Goal: Task Accomplishment & Management: Use online tool/utility

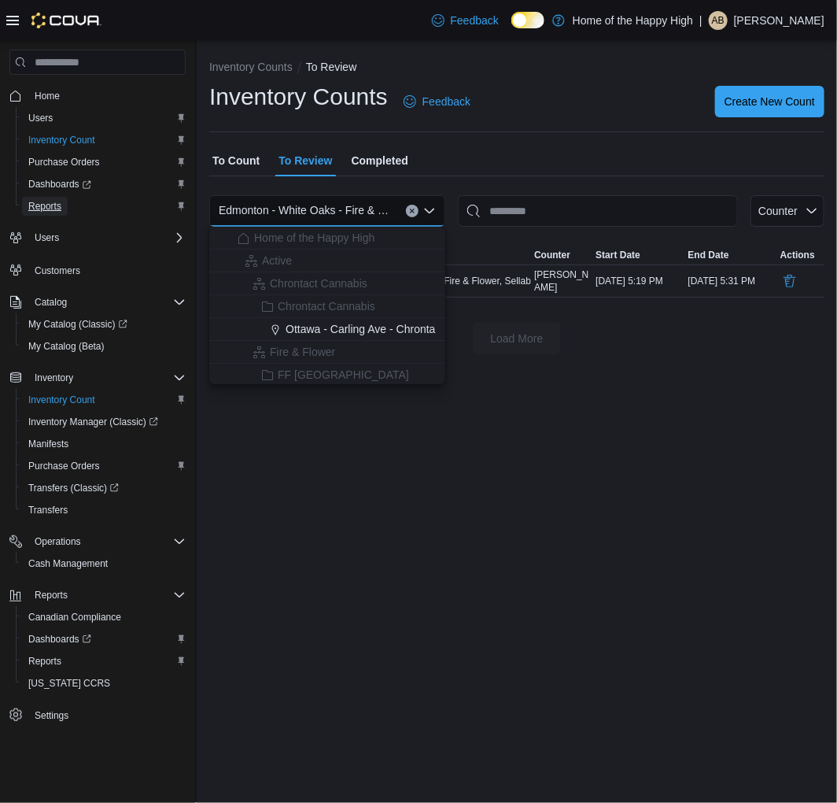
click at [35, 207] on span "Reports" at bounding box center [44, 206] width 33 height 13
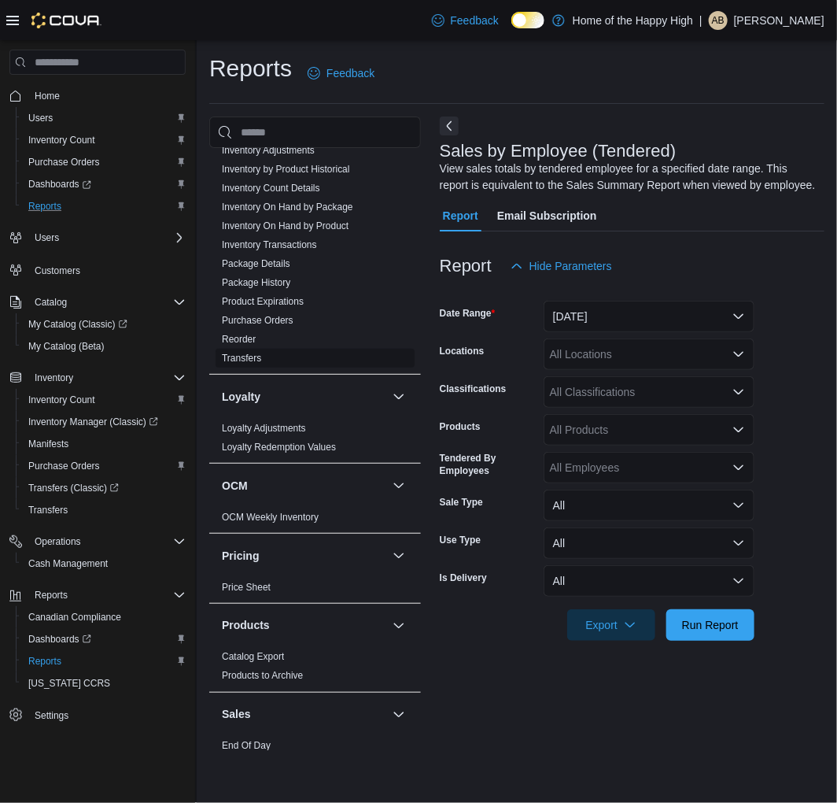
scroll to position [612, 0]
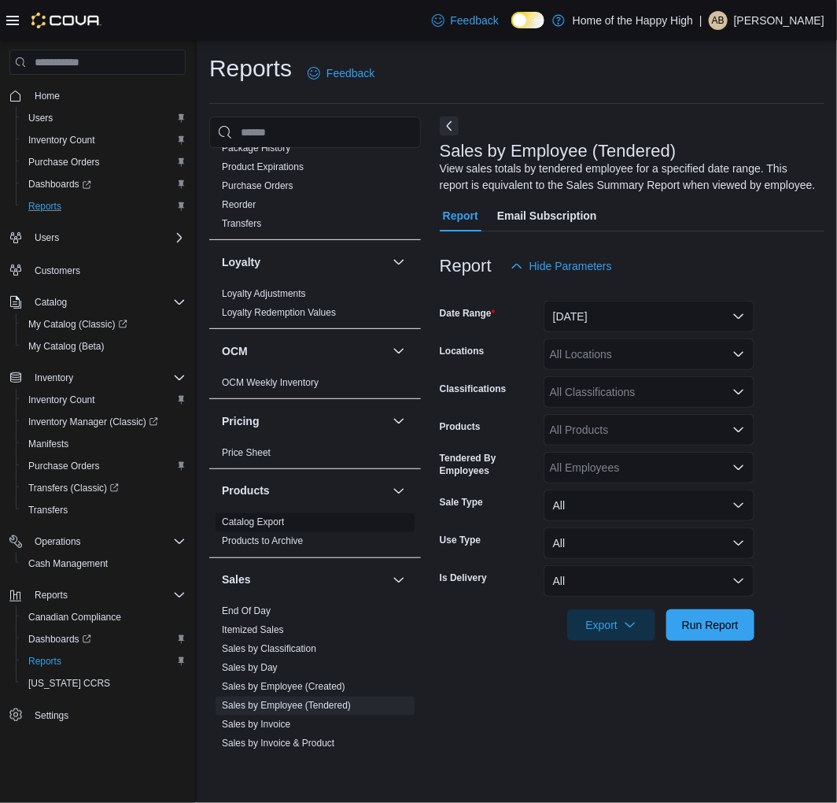
drag, startPoint x: 253, startPoint y: 608, endPoint x: 334, endPoint y: 513, distance: 125.0
click at [253, 608] on link "End Of Day" at bounding box center [246, 611] width 49 height 11
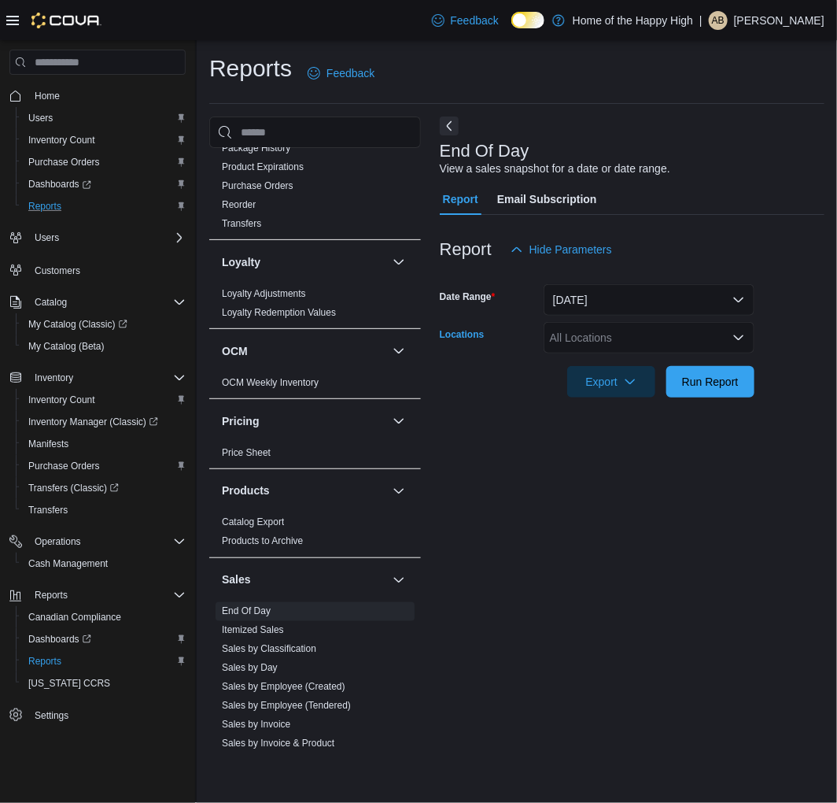
click at [586, 337] on div "All Locations" at bounding box center [649, 337] width 211 height 31
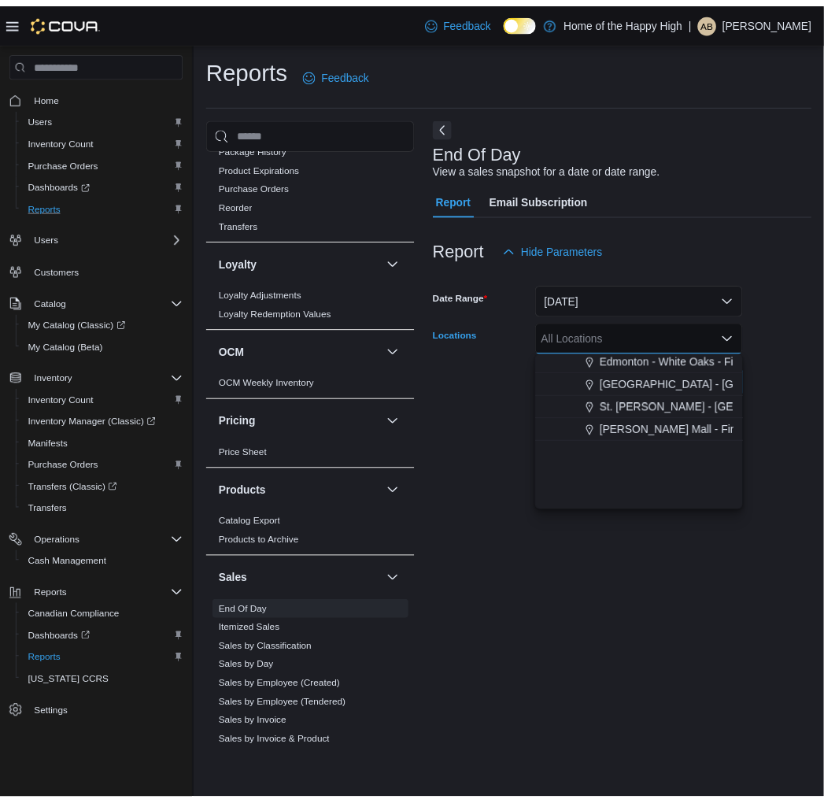
scroll to position [437, 0]
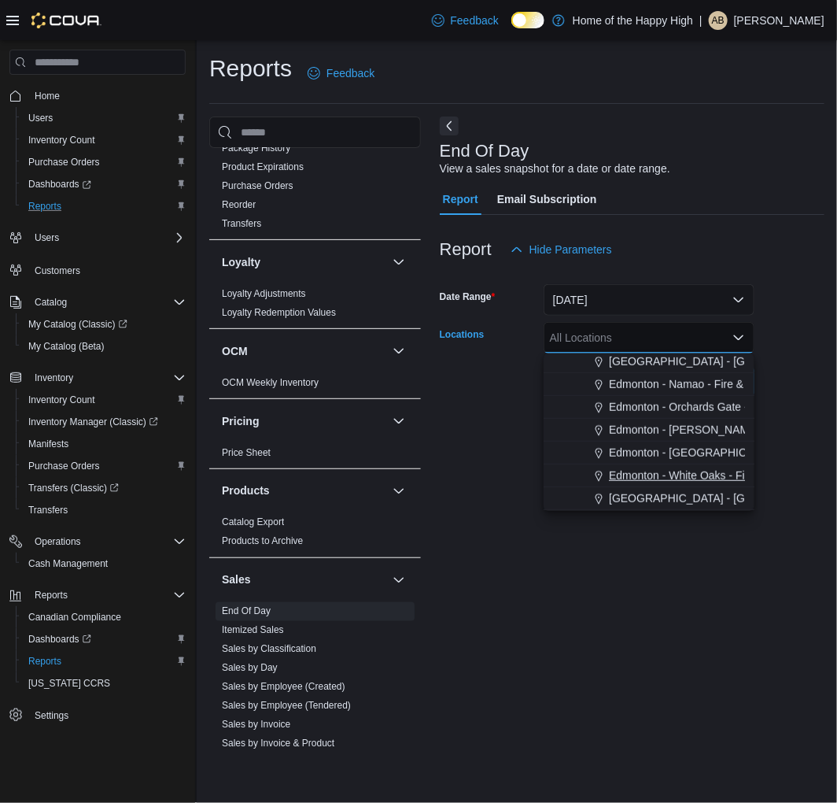
click at [666, 469] on span "Edmonton - White Oaks - Fire & Flower" at bounding box center [705, 475] width 192 height 16
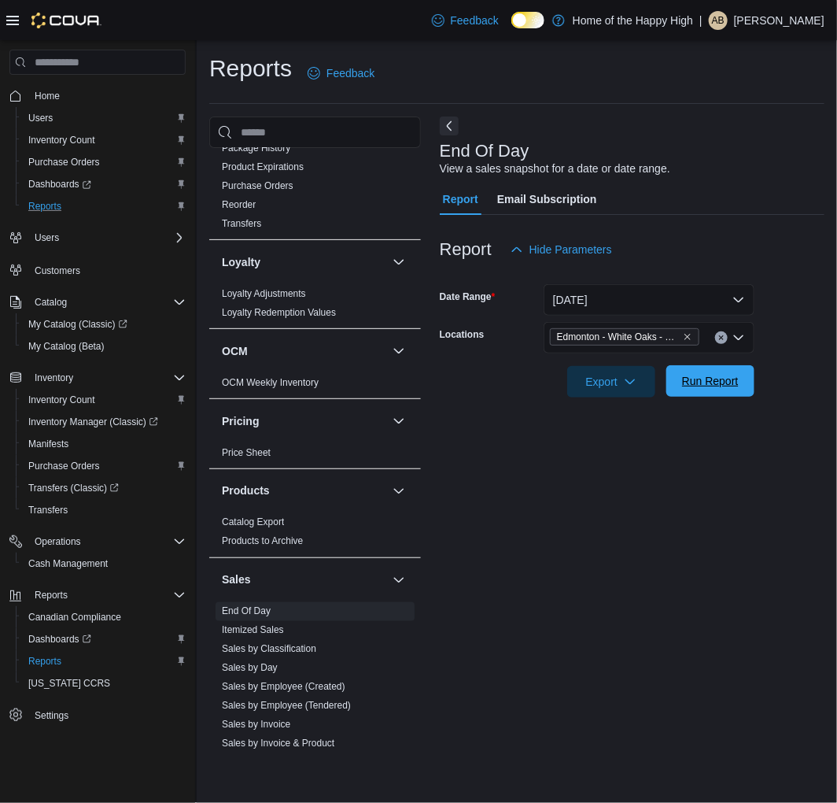
click at [685, 381] on span "Run Report" at bounding box center [710, 381] width 57 height 16
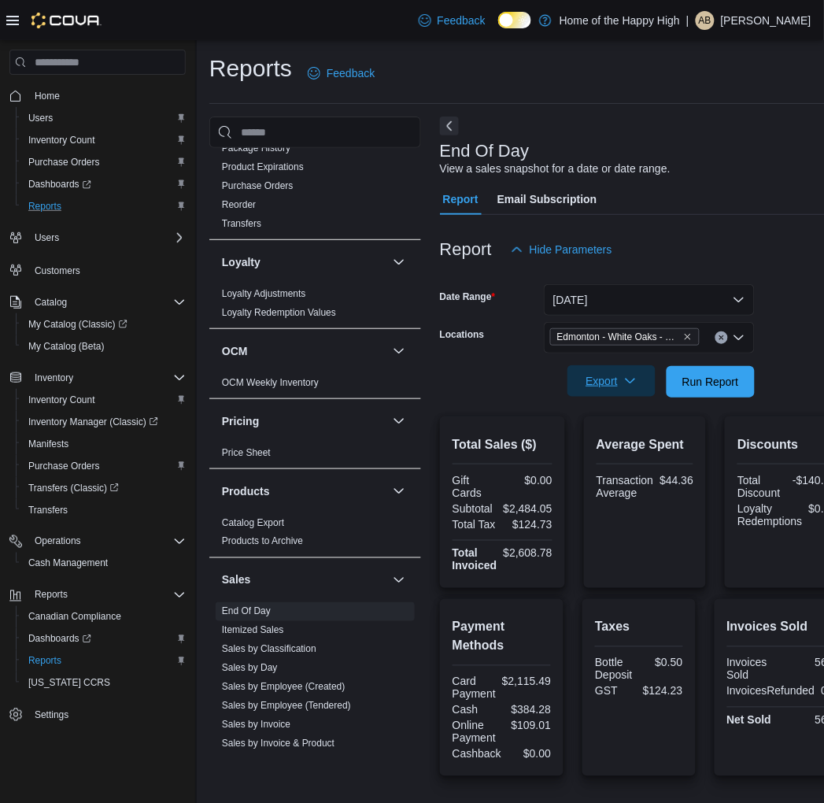
click at [630, 380] on icon "button" at bounding box center [630, 381] width 13 height 13
click at [612, 443] on span "Export to Pdf" at bounding box center [613, 444] width 71 height 13
click at [741, 17] on p "[PERSON_NAME]" at bounding box center [766, 20] width 91 height 19
click at [714, 155] on span "Sign Out" at bounding box center [710, 156] width 42 height 16
